Goal: Transaction & Acquisition: Purchase product/service

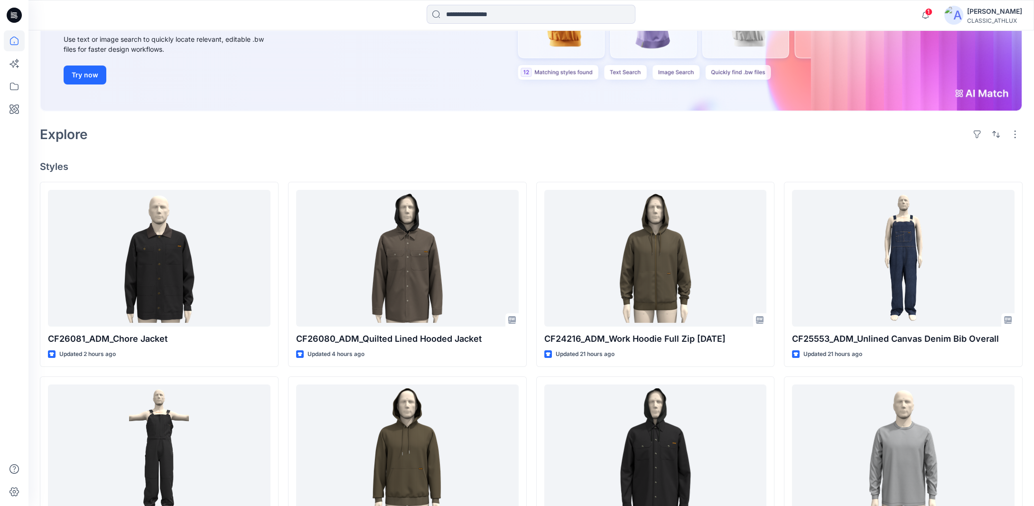
scroll to position [420, 0]
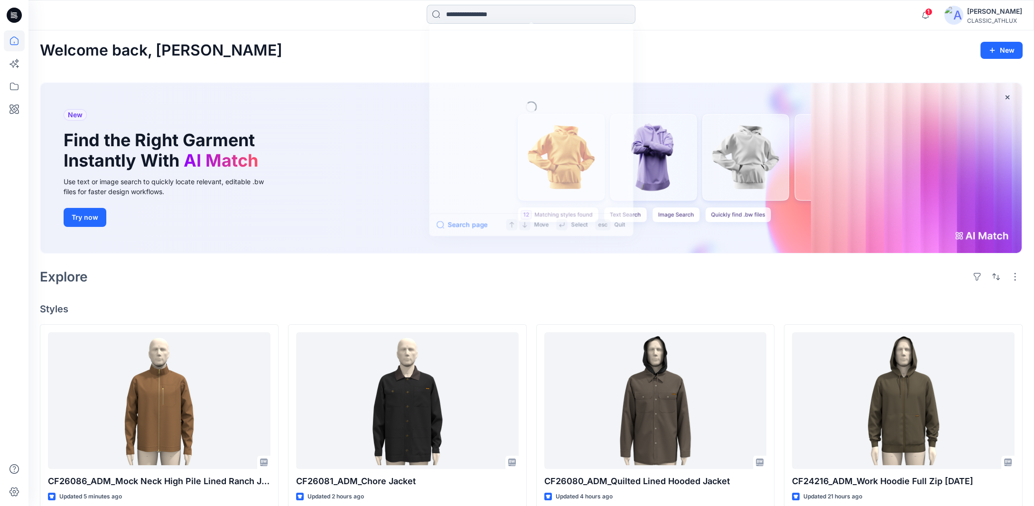
click at [463, 14] on input at bounding box center [530, 14] width 209 height 19
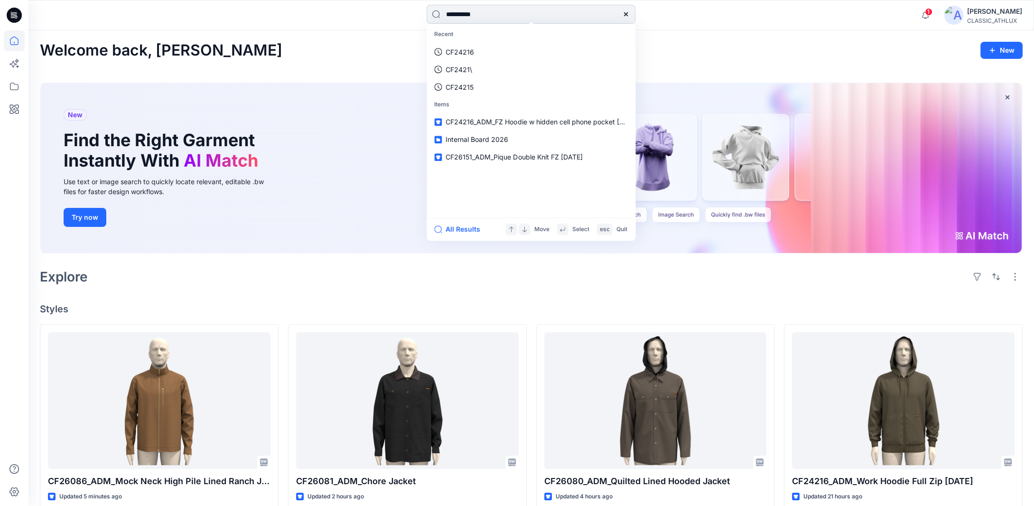
type input "**********"
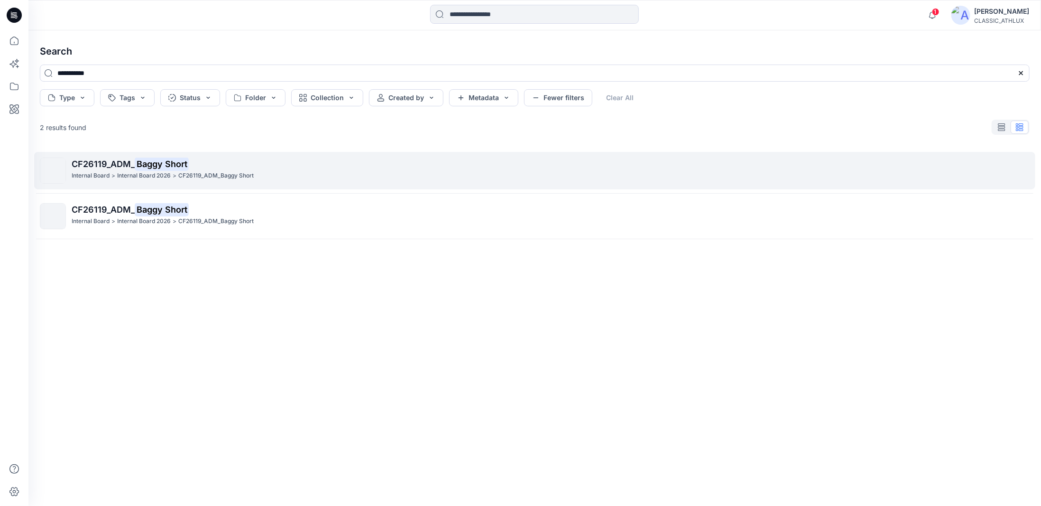
click at [259, 181] on div "CF26119_ADM_ Baggy Short Internal Board > Internal Board 2026 > CF26119_ADM_Bag…" at bounding box center [551, 170] width 958 height 26
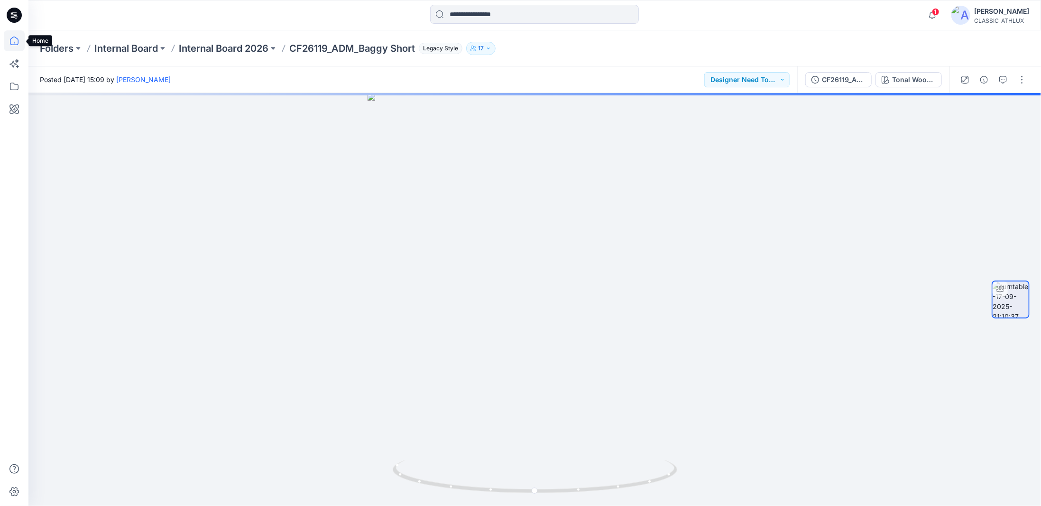
click at [11, 40] on icon at bounding box center [14, 40] width 21 height 21
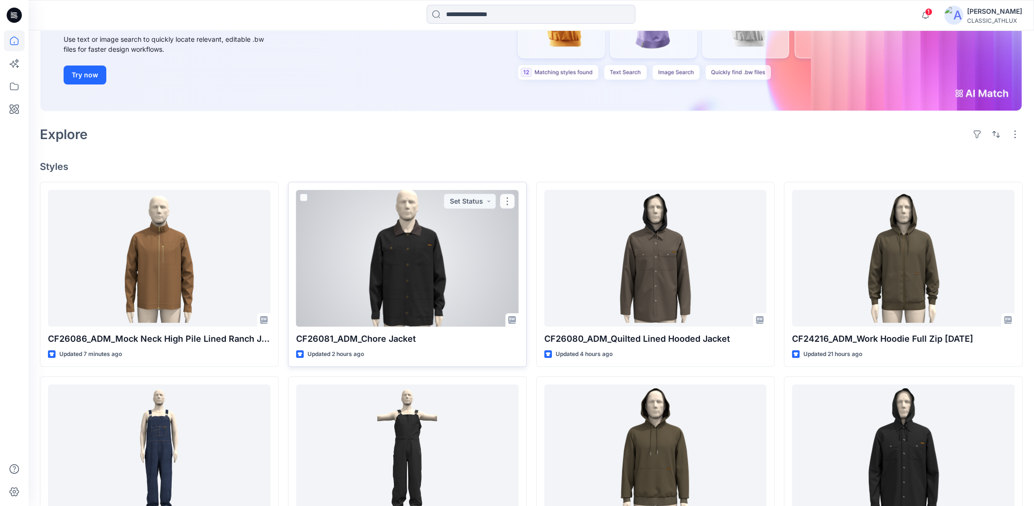
scroll to position [237, 0]
